Goal: Task Accomplishment & Management: Use online tool/utility

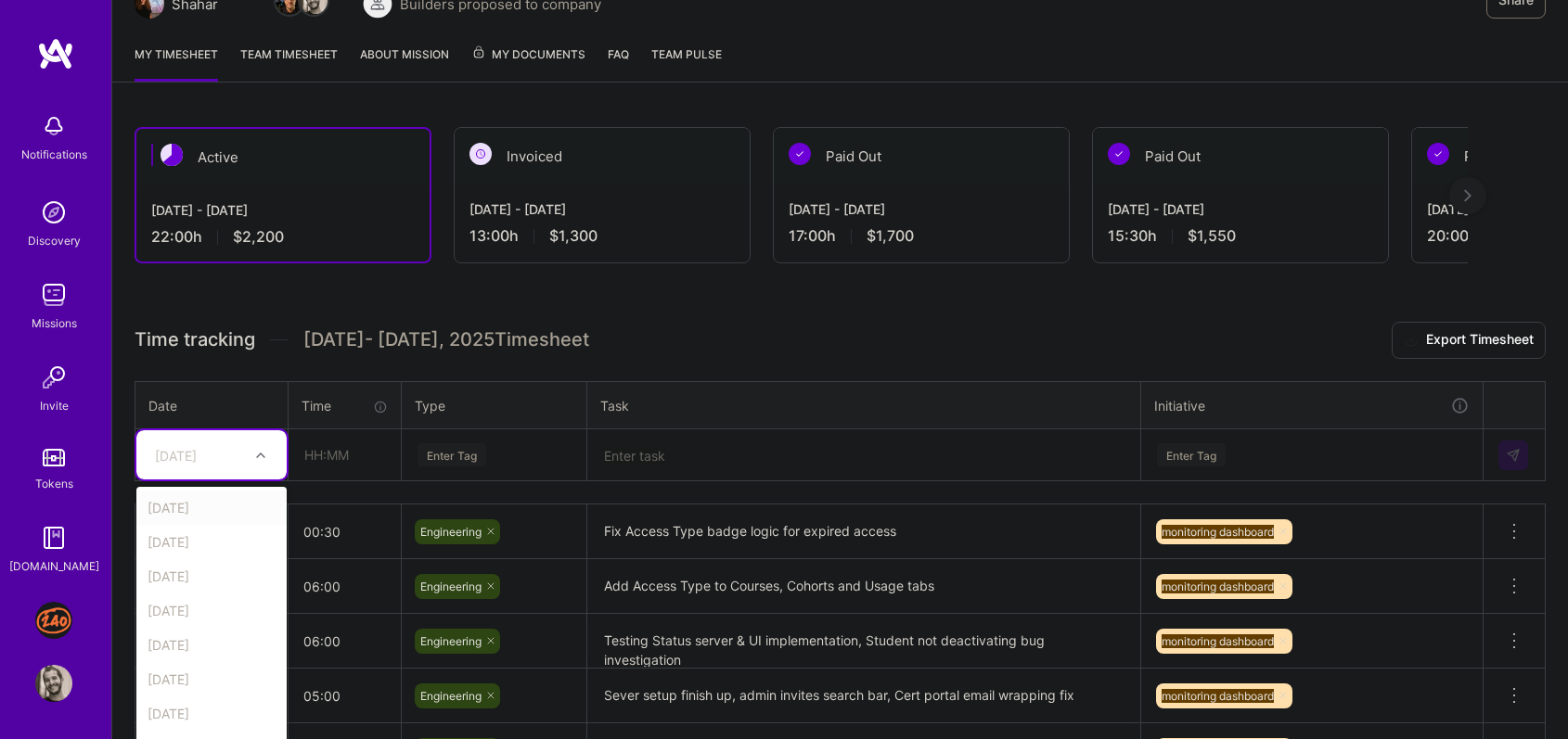
click at [228, 479] on div "option [DATE] focused, 1 of 9. 8 results available. Use Up and Down to choose o…" at bounding box center [211, 455] width 150 height 49
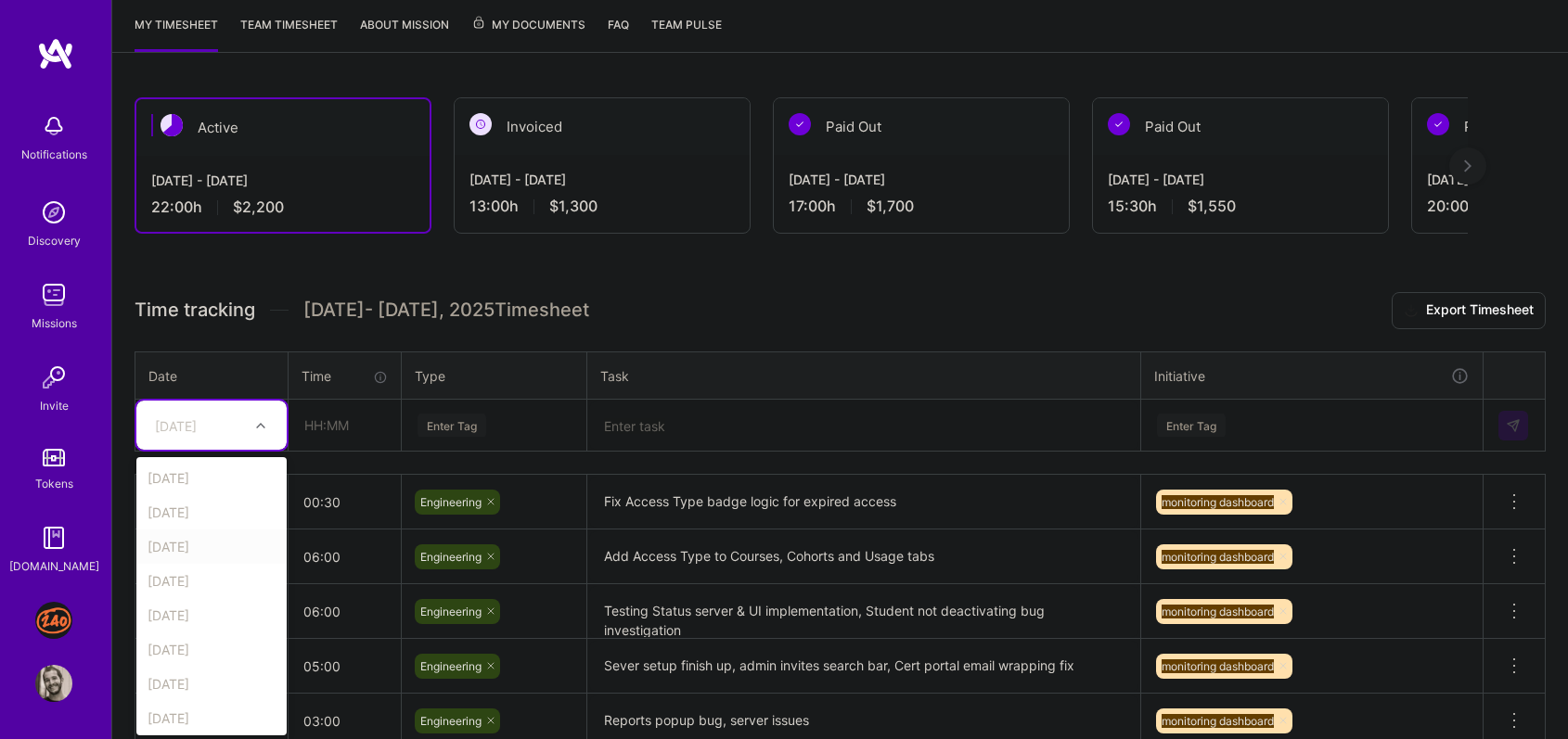
scroll to position [243, 0]
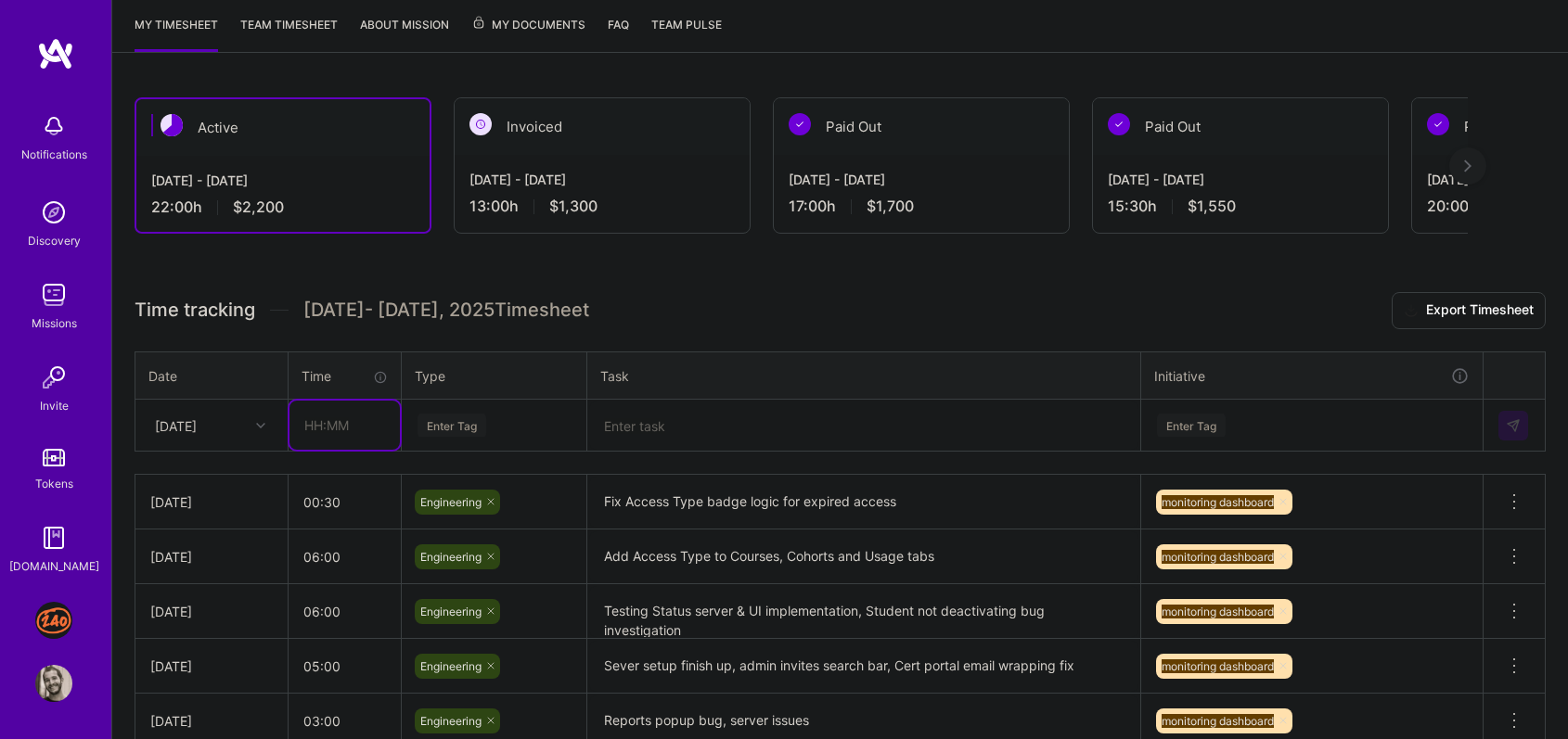
click at [330, 427] on input "text" at bounding box center [344, 425] width 110 height 49
type input "03:00"
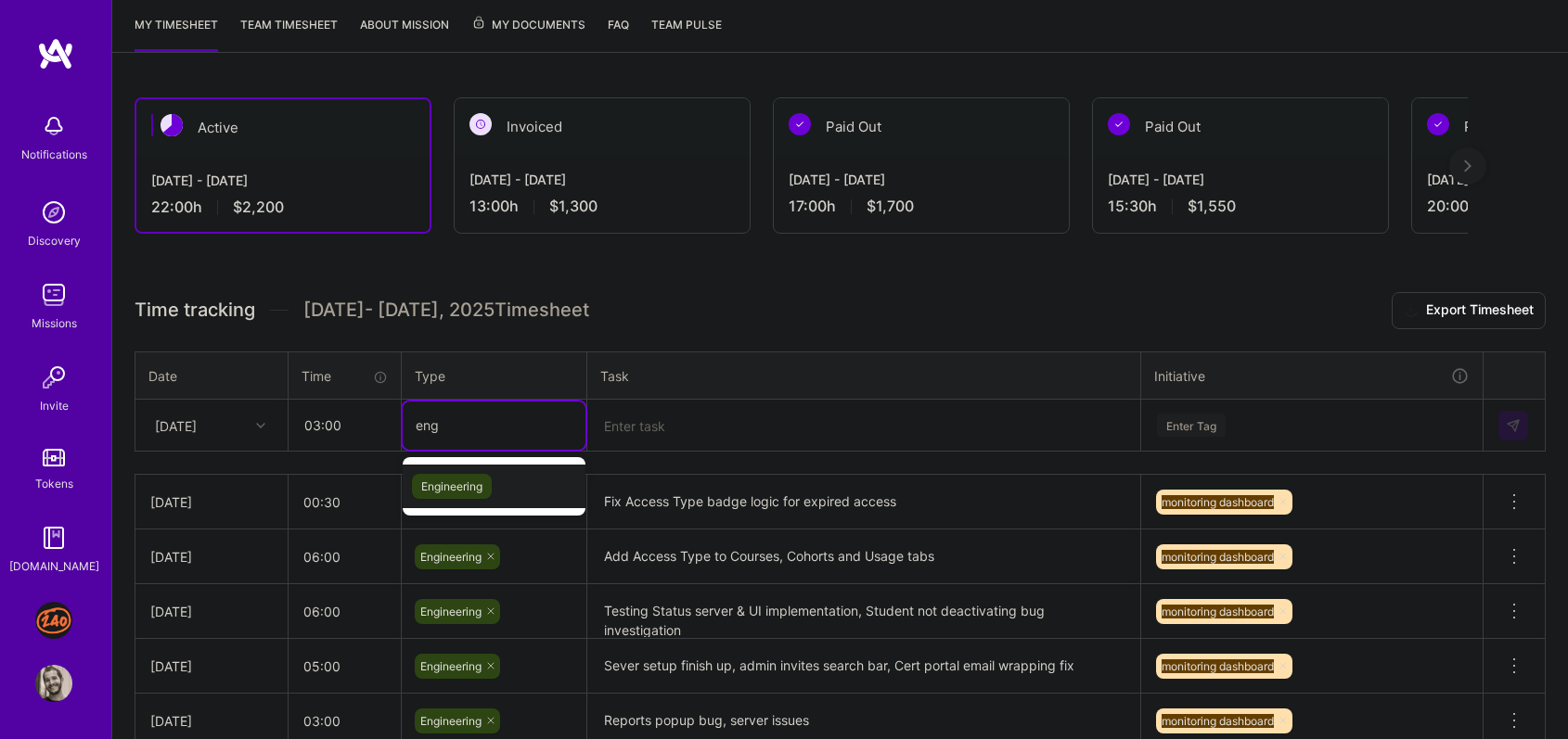
type input "engi"
click at [433, 487] on span "Engineering" at bounding box center [452, 487] width 80 height 25
click at [661, 406] on textarea at bounding box center [864, 425] width 549 height 49
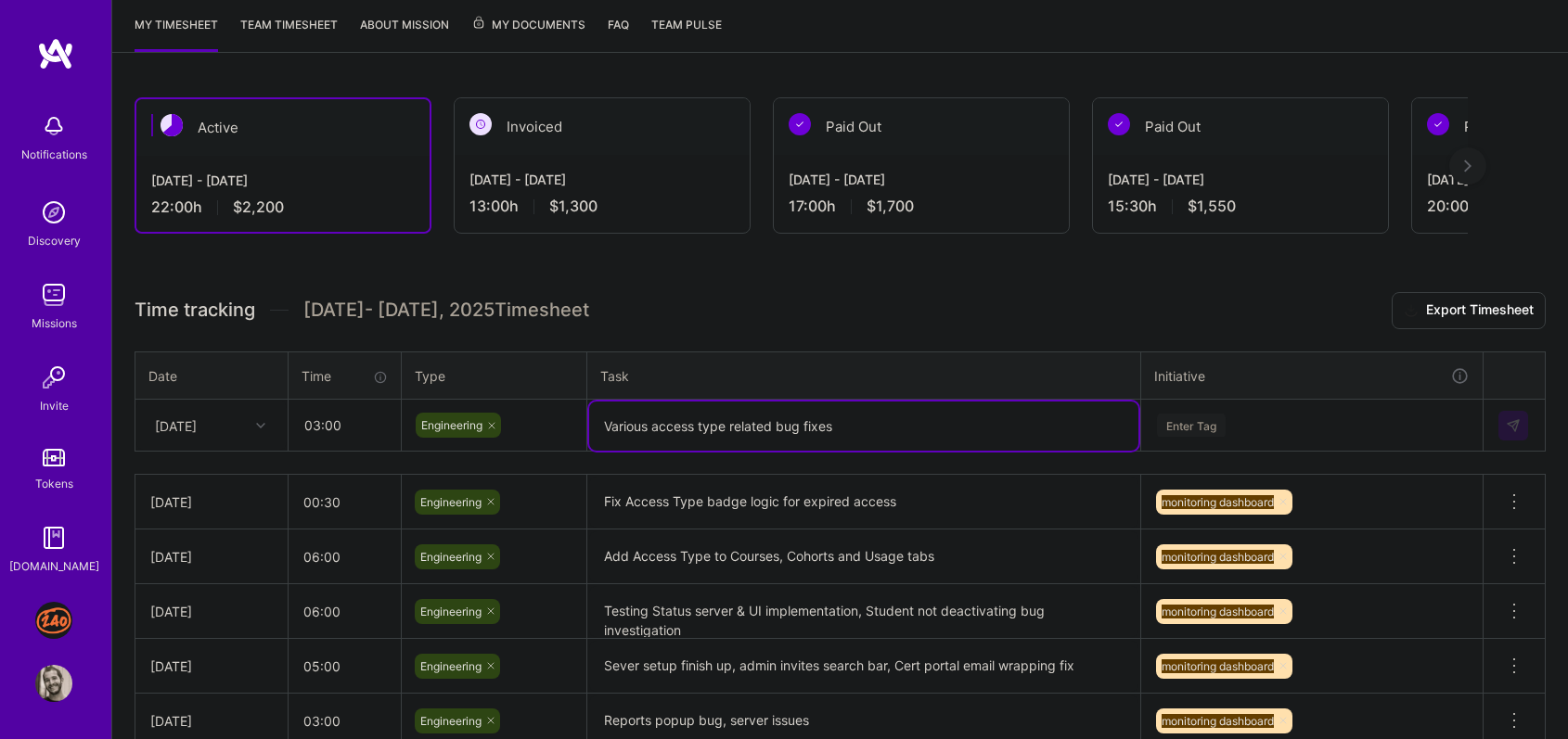
type textarea "Various access type related bug fixes"
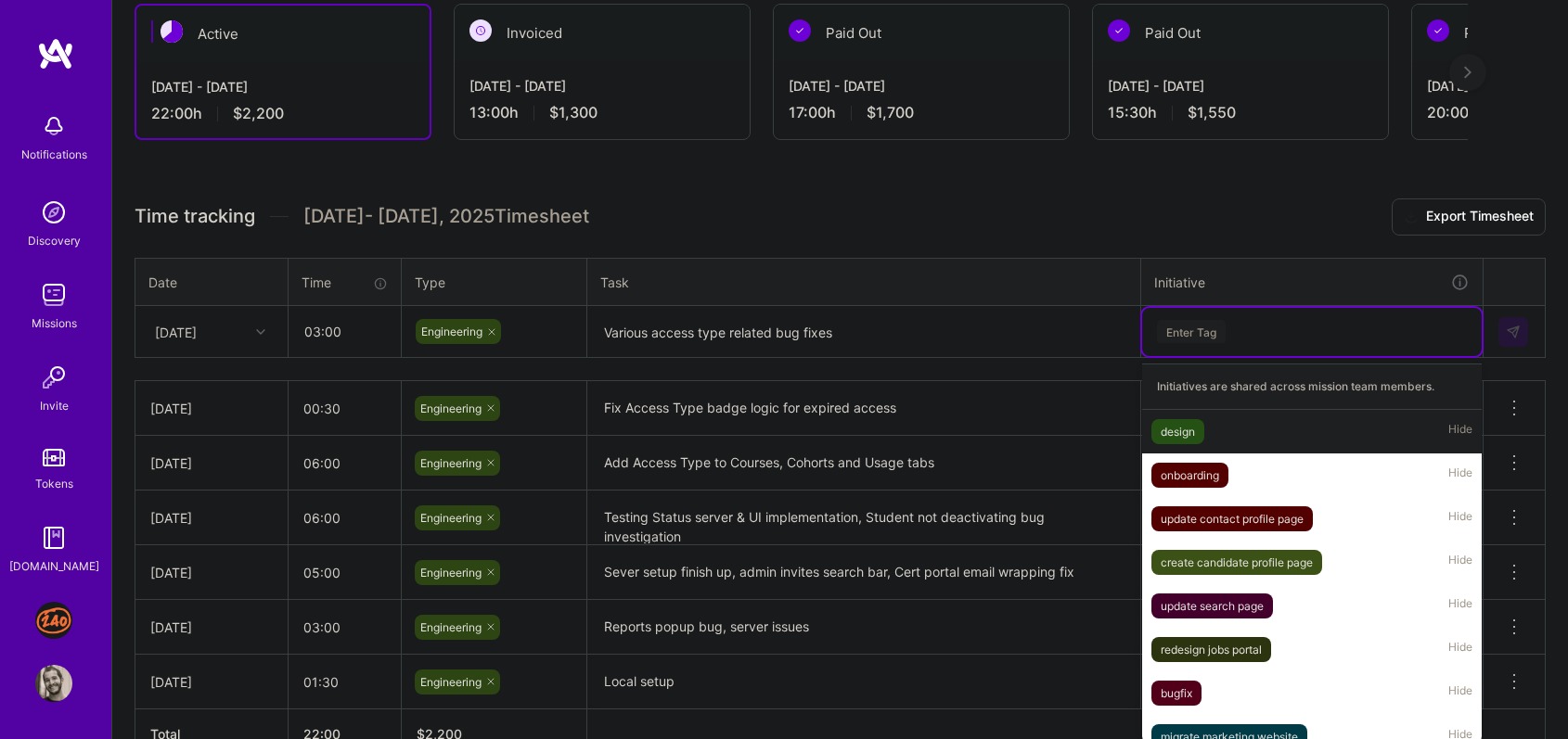
scroll to position [346, 0]
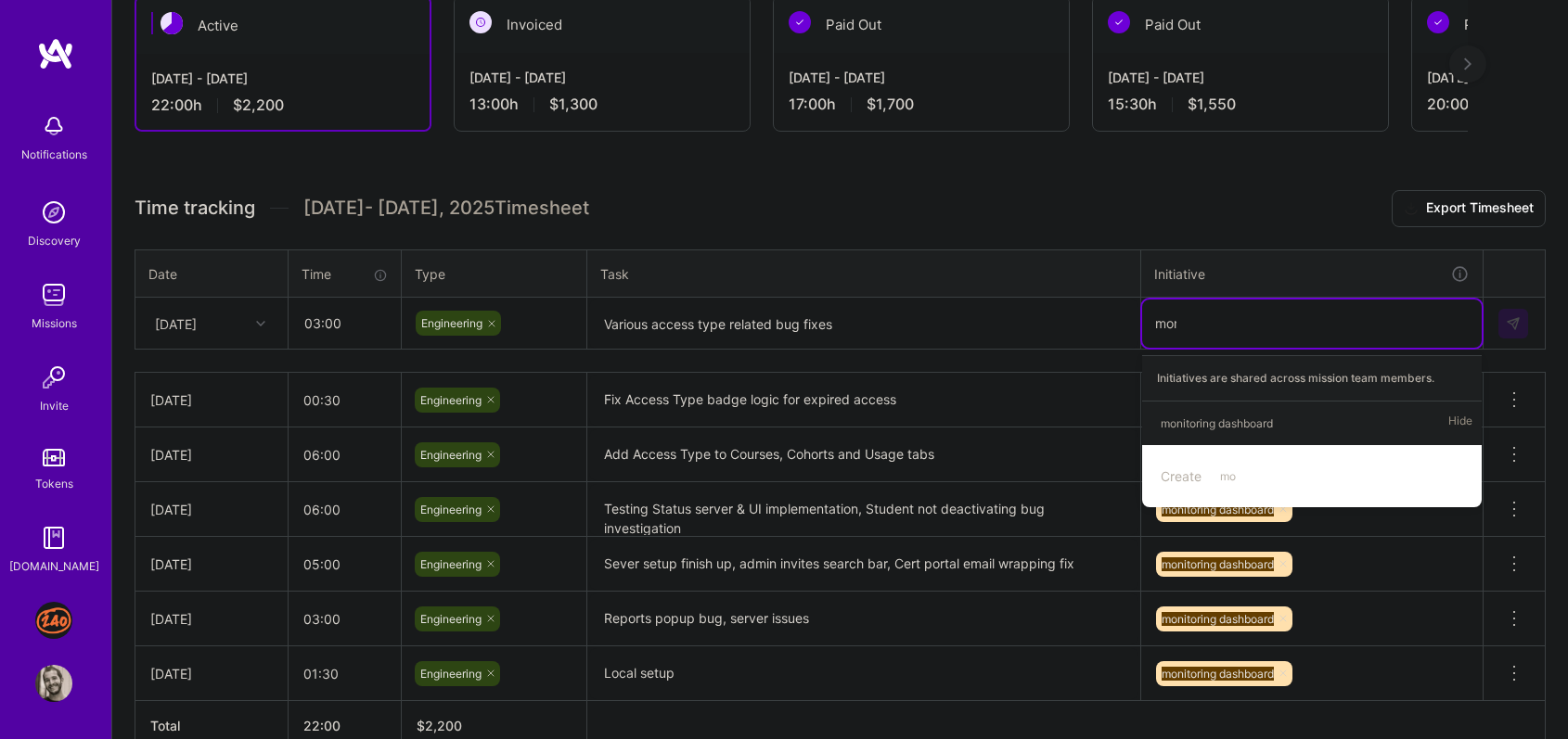
type input "moni"
click at [1220, 419] on div "monitoring dashboard" at bounding box center [1215, 424] width 112 height 19
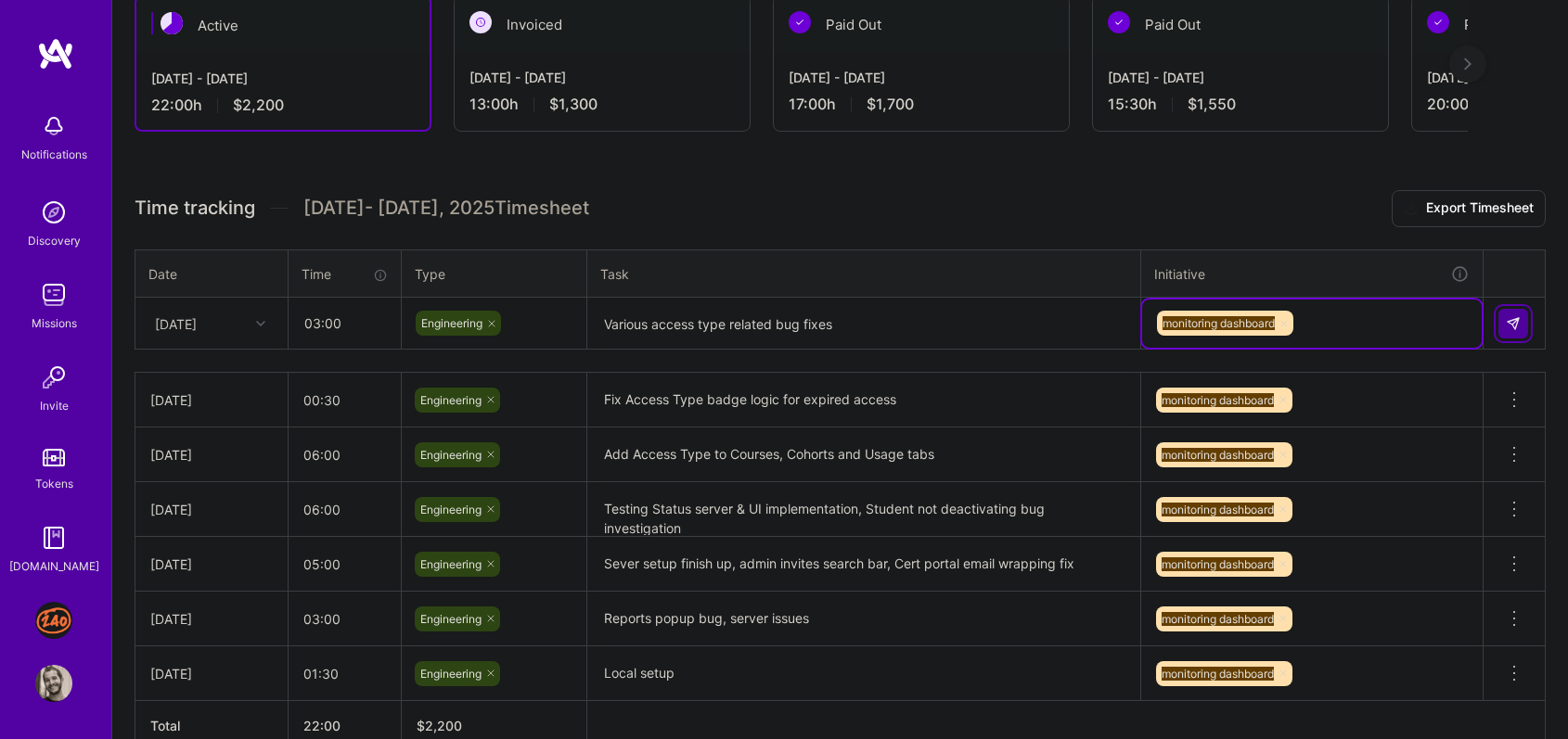
click at [1507, 317] on img at bounding box center [1512, 323] width 15 height 15
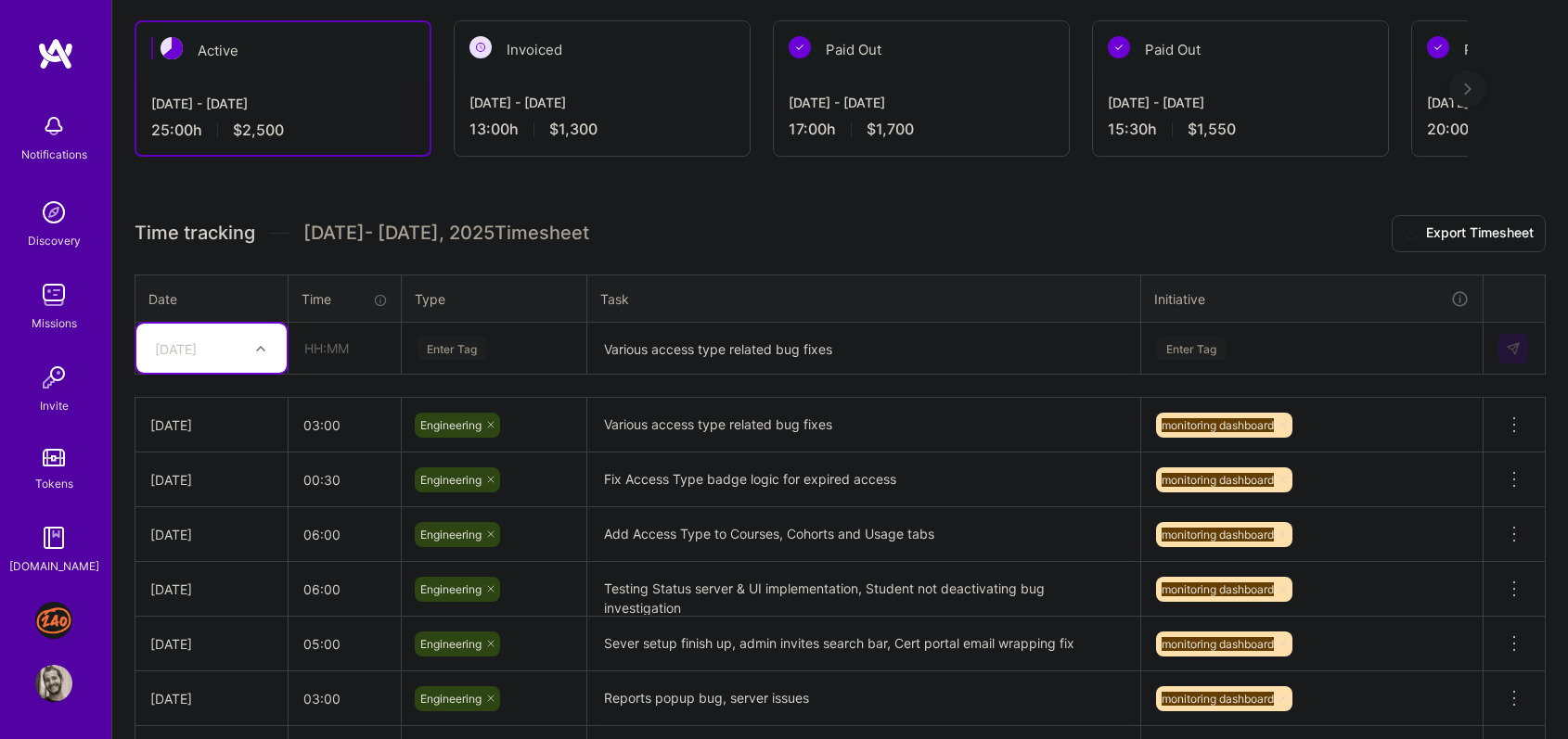
scroll to position [191, 0]
